Goal: Navigation & Orientation: Find specific page/section

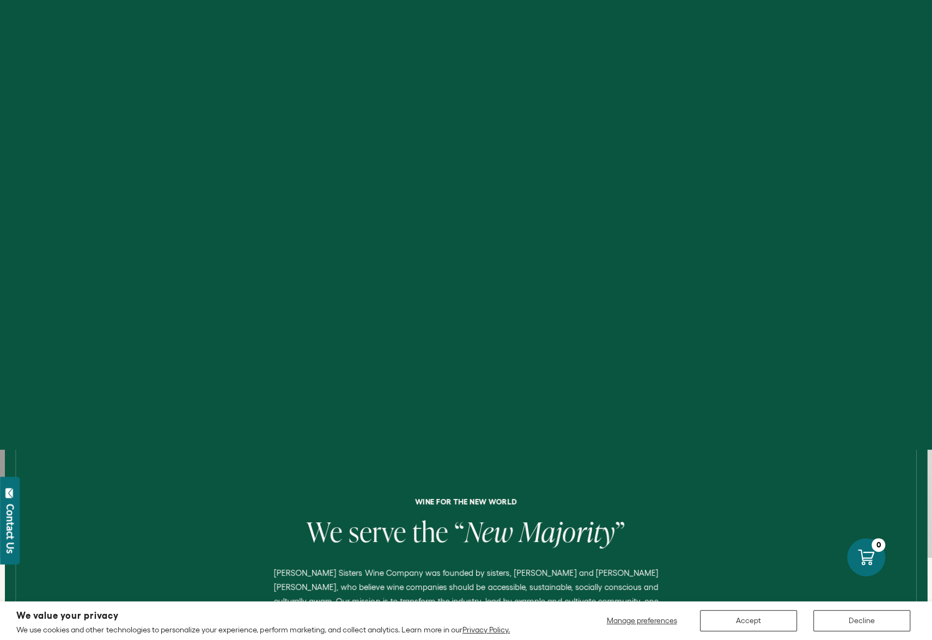
scroll to position [205, 0]
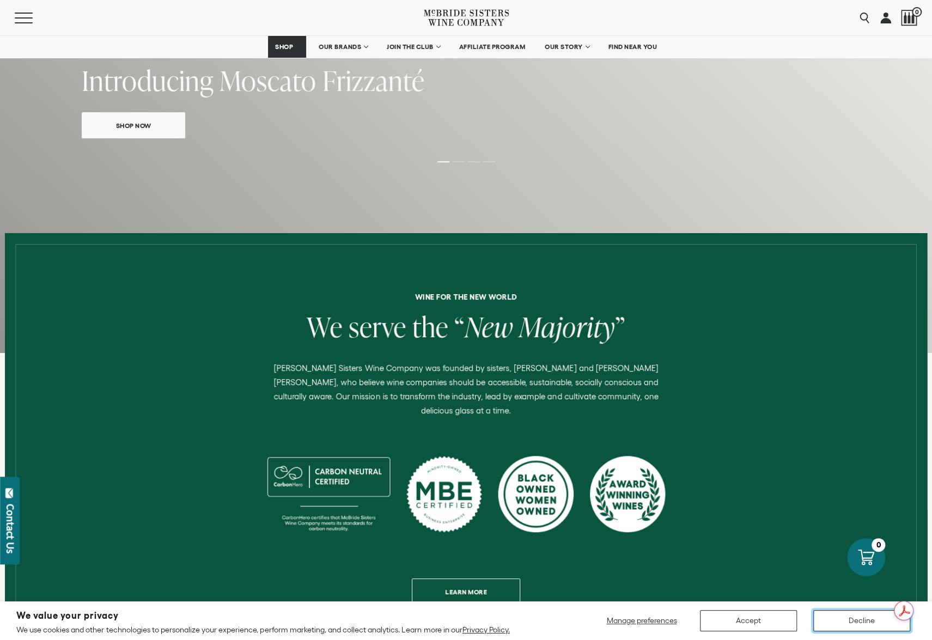
click at [863, 622] on button "Decline" at bounding box center [862, 620] width 97 height 21
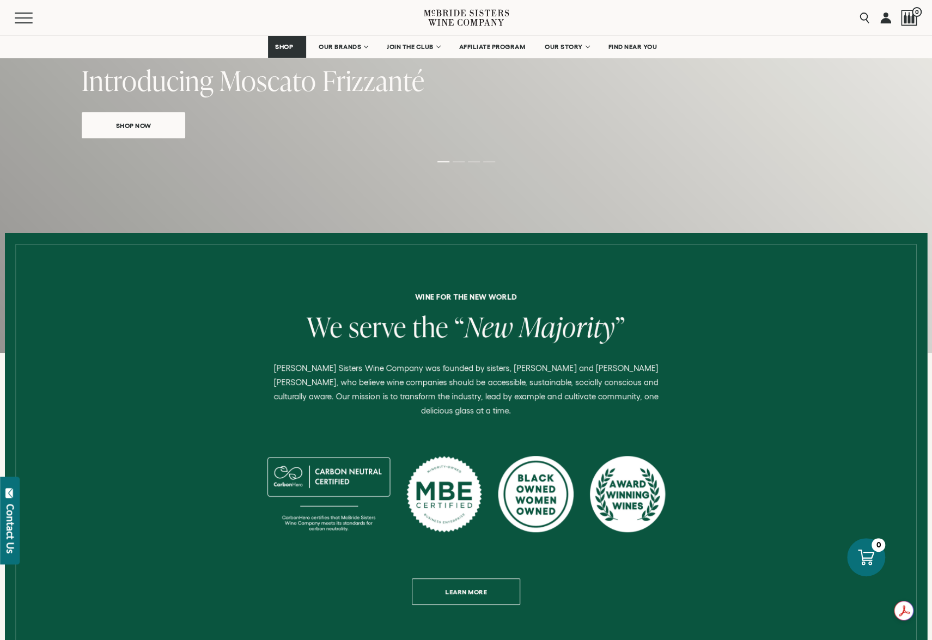
click at [270, 369] on p "[PERSON_NAME] Sisters Wine Company was founded by sisters, [PERSON_NAME] and [P…" at bounding box center [465, 389] width 405 height 57
drag, startPoint x: 268, startPoint y: 369, endPoint x: 374, endPoint y: 369, distance: 106.8
click at [374, 369] on p "[PERSON_NAME] Sisters Wine Company was founded by sisters, [PERSON_NAME] and [P…" at bounding box center [465, 389] width 405 height 57
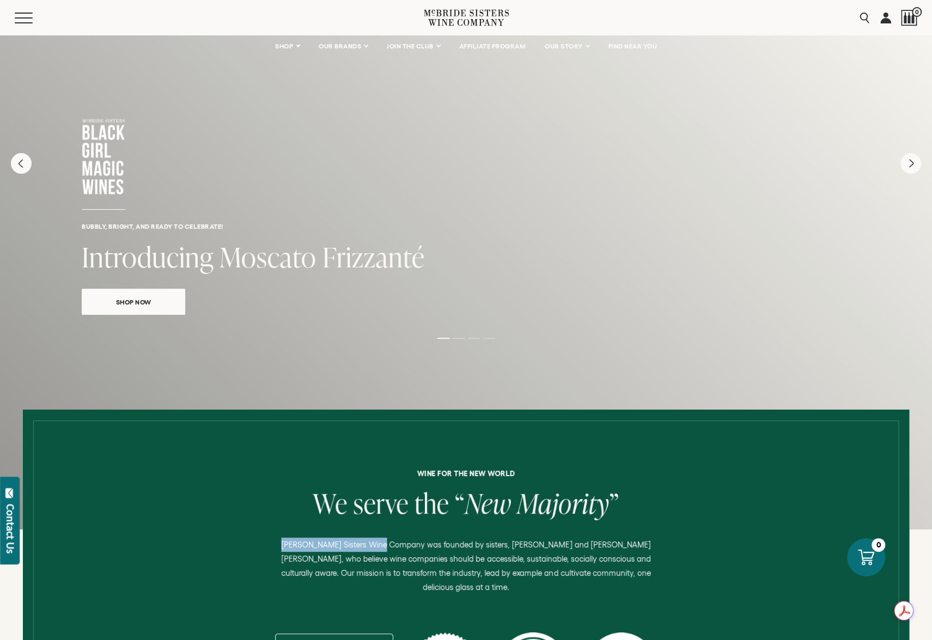
scroll to position [0, 0]
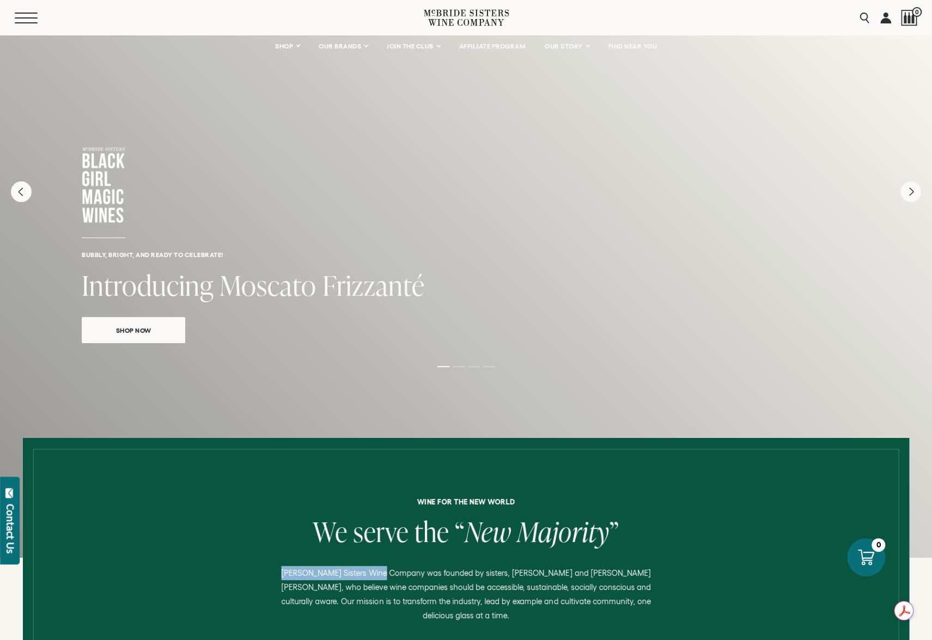
click at [21, 20] on button "Menu" at bounding box center [34, 18] width 39 height 11
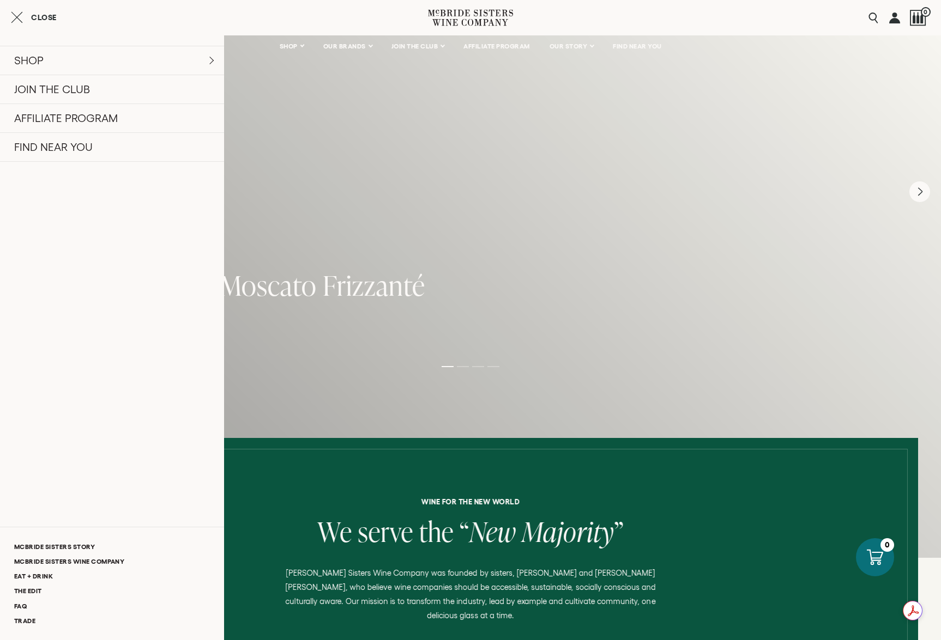
click at [319, 475] on div at bounding box center [470, 648] width 874 height 399
click at [15, 11] on icon "Close cart" at bounding box center [17, 17] width 12 height 13
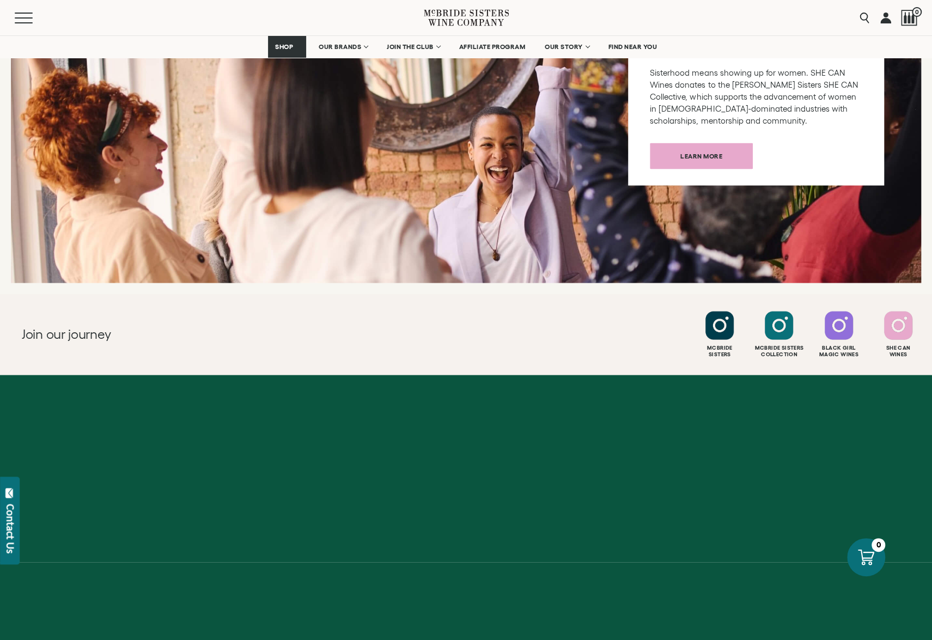
scroll to position [4146, 0]
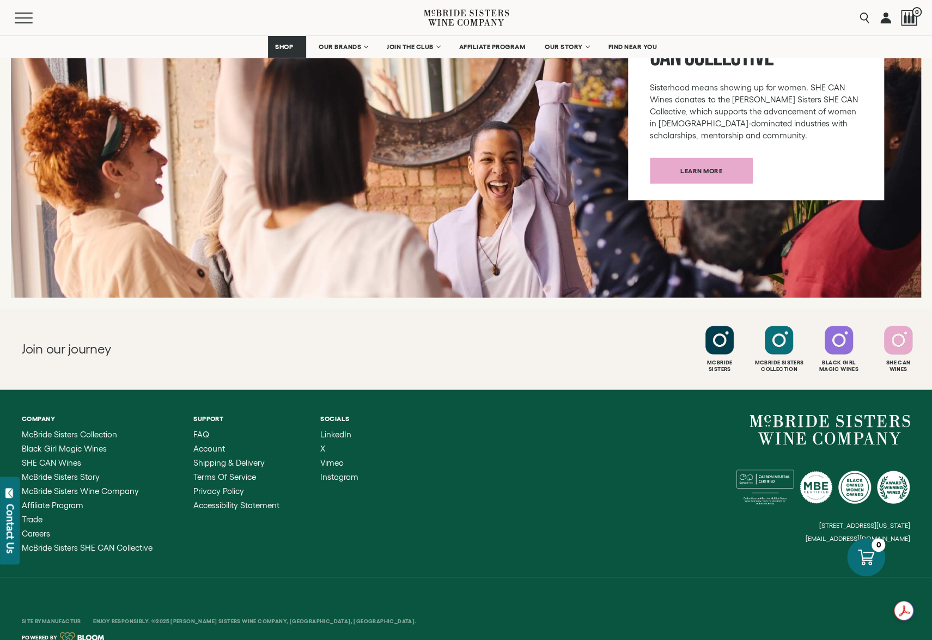
drag, startPoint x: 813, startPoint y: 512, endPoint x: 858, endPoint y: 514, distance: 45.3
click at [858, 522] on small "[STREET_ADDRESS][US_STATE]" at bounding box center [865, 525] width 91 height 7
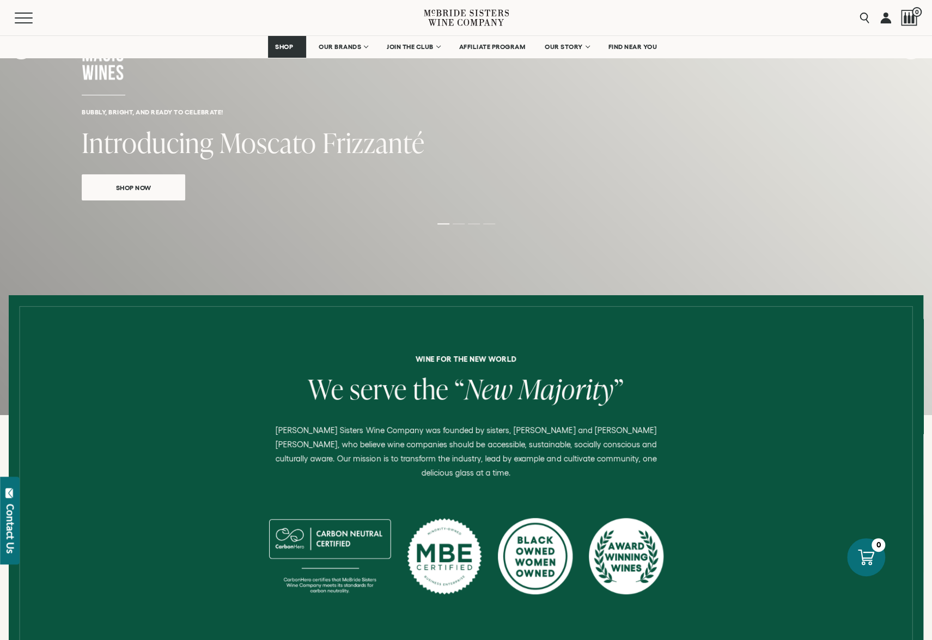
scroll to position [72, 0]
